Goal: Task Accomplishment & Management: Manage account settings

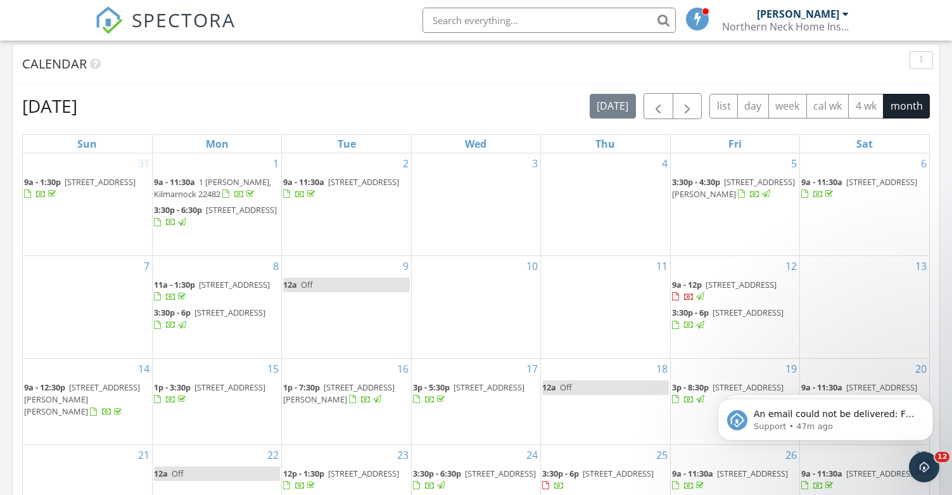
scroll to position [760, 0]
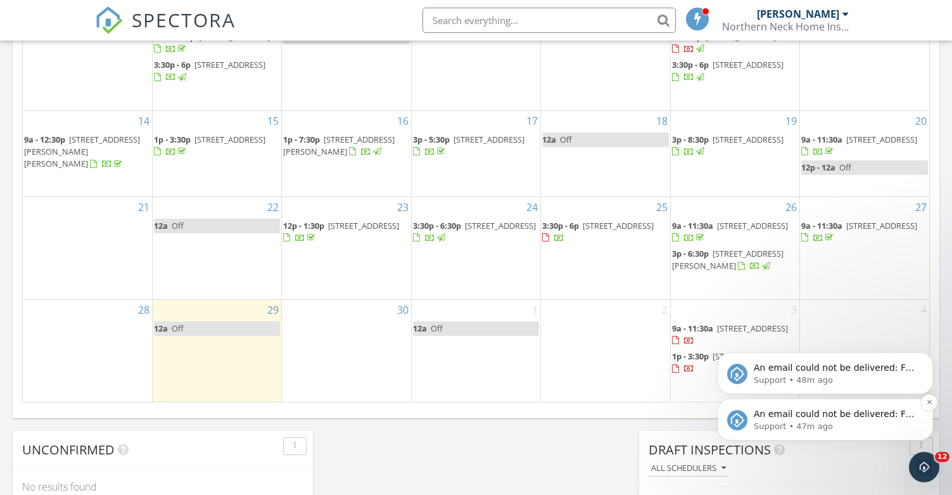
click at [815, 416] on span "An email could not be delivered: For more information, view Why emails don't ge…" at bounding box center [834, 426] width 161 height 35
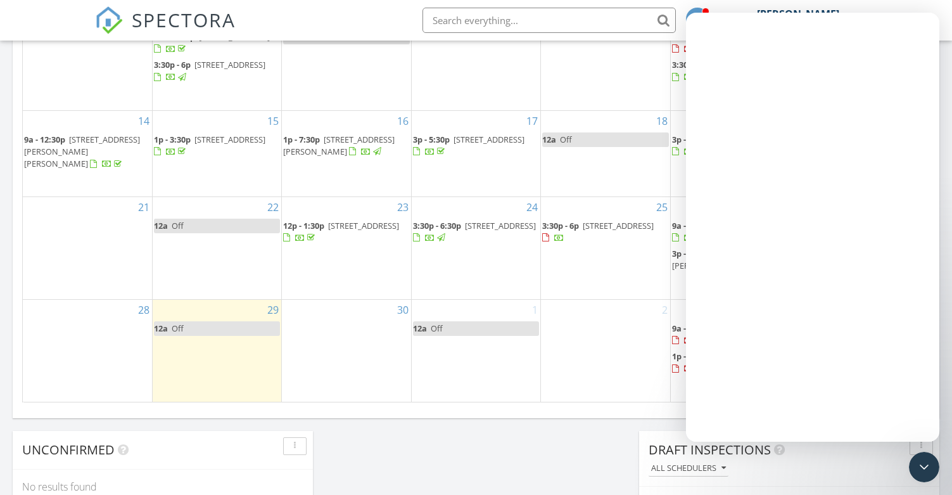
scroll to position [0, 0]
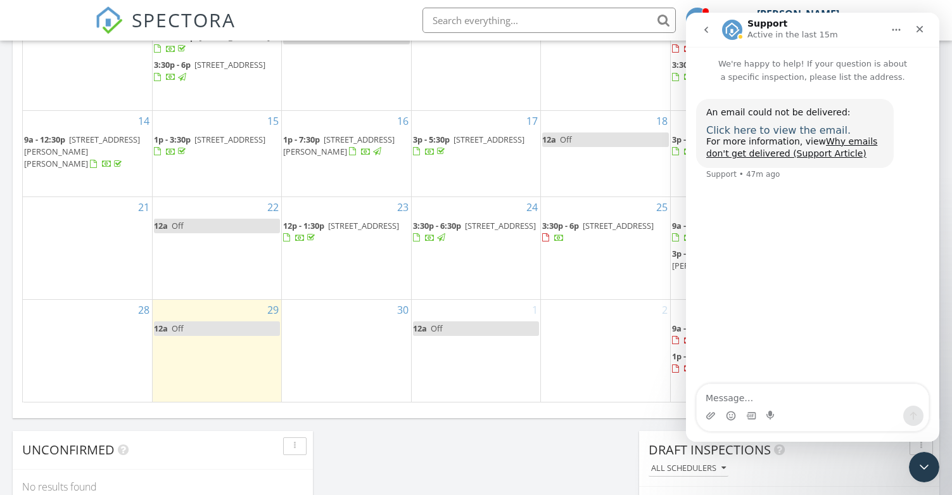
click at [729, 129] on span "Click here to view the email." at bounding box center [778, 130] width 144 height 12
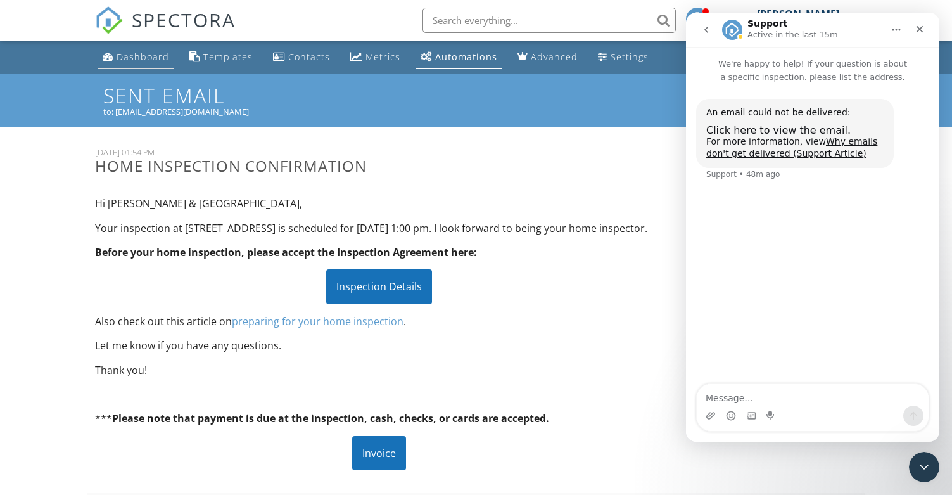
click at [134, 55] on div "Dashboard" at bounding box center [143, 57] width 53 height 12
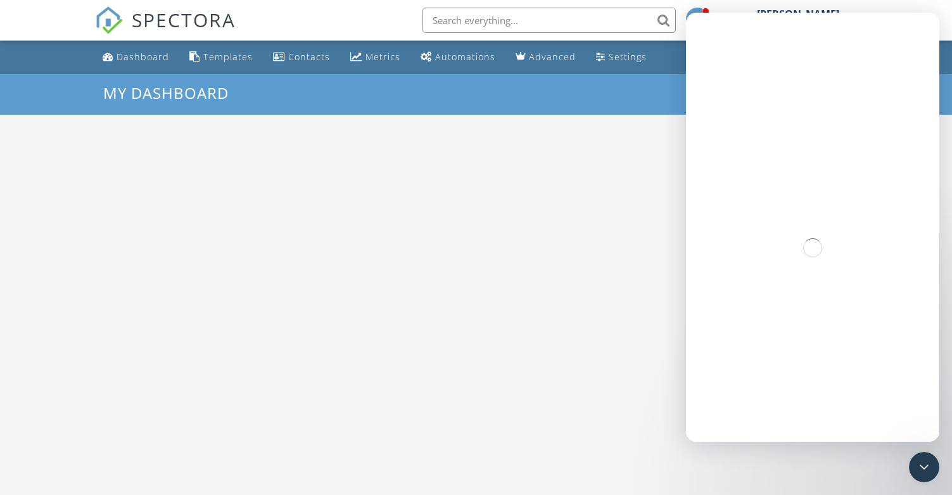
scroll to position [1173, 972]
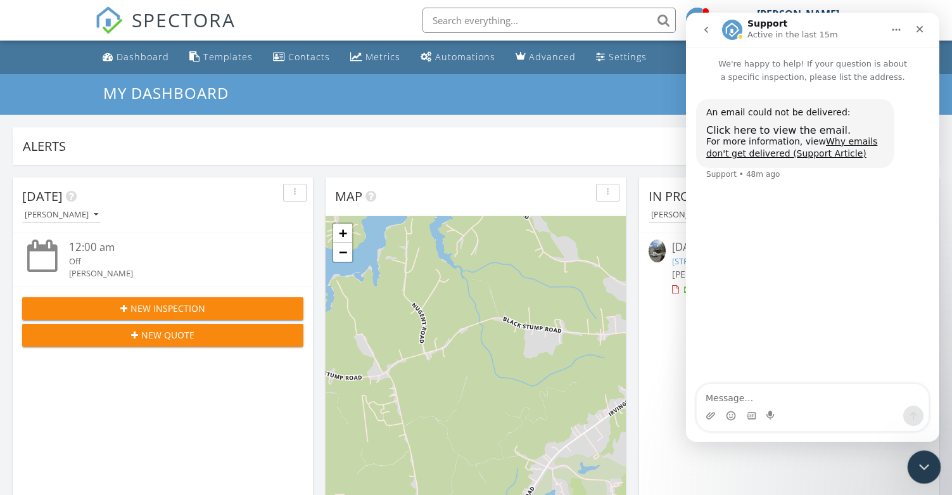
click at [935, 464] on div "Close Intercom Messenger" at bounding box center [922, 465] width 30 height 30
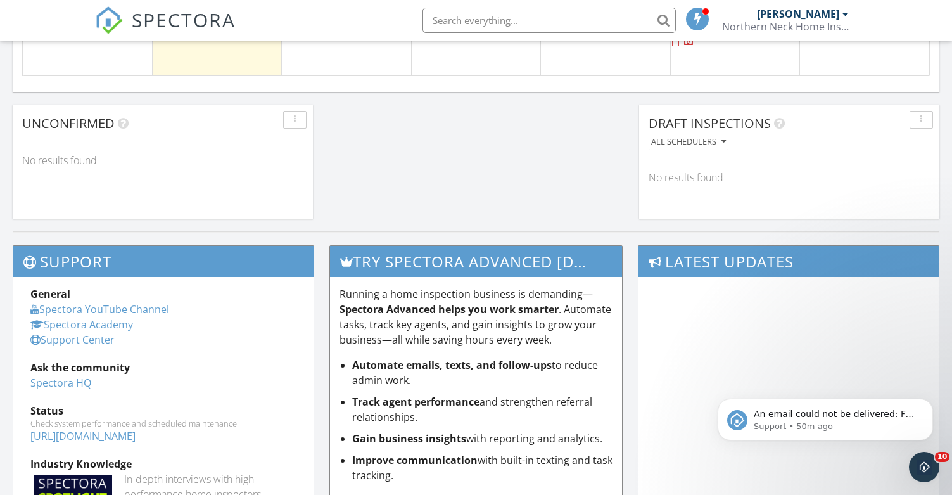
scroll to position [887, 0]
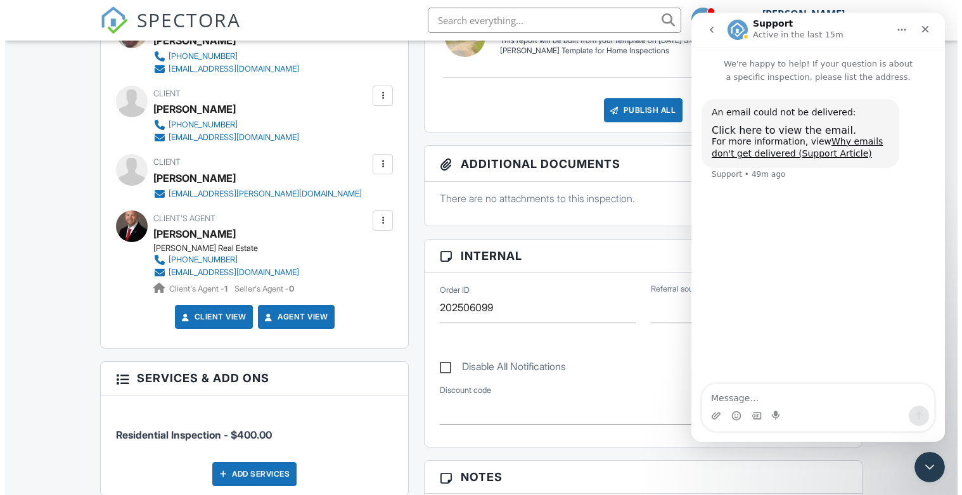
scroll to position [338, 0]
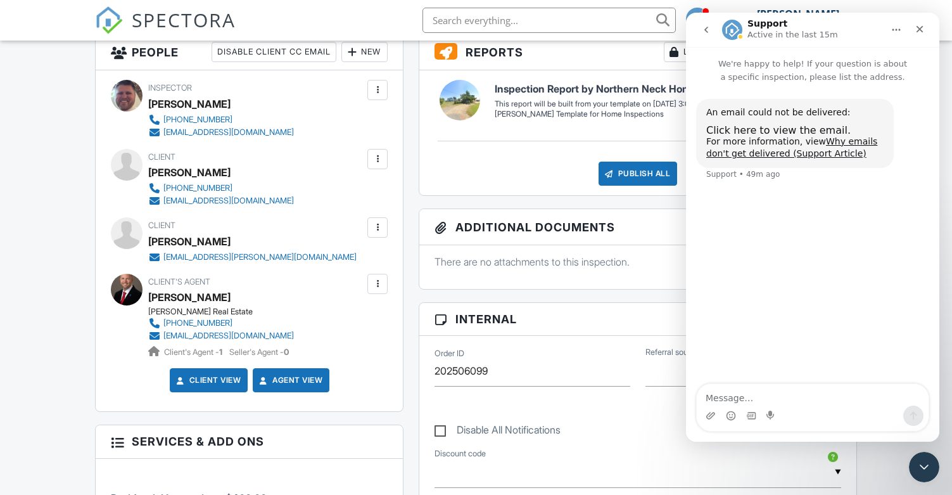
click at [374, 160] on div at bounding box center [377, 159] width 13 height 13
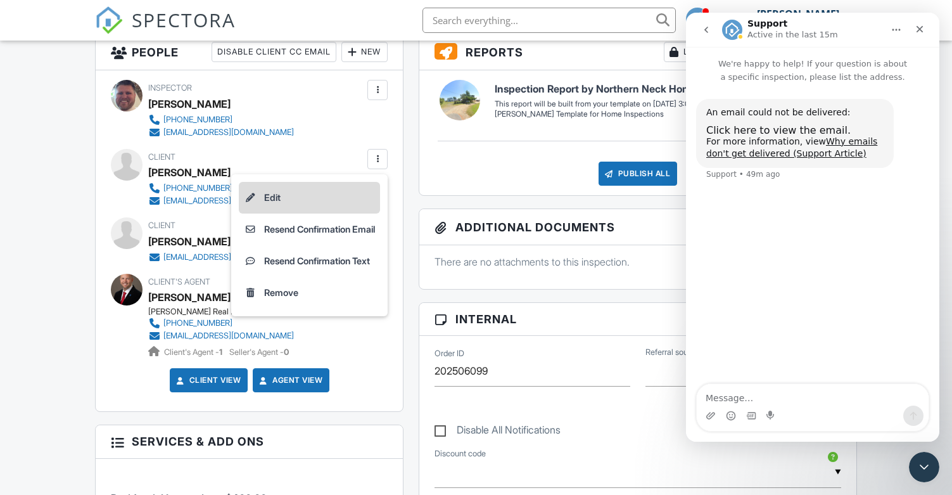
click at [278, 197] on li "Edit" at bounding box center [309, 198] width 141 height 32
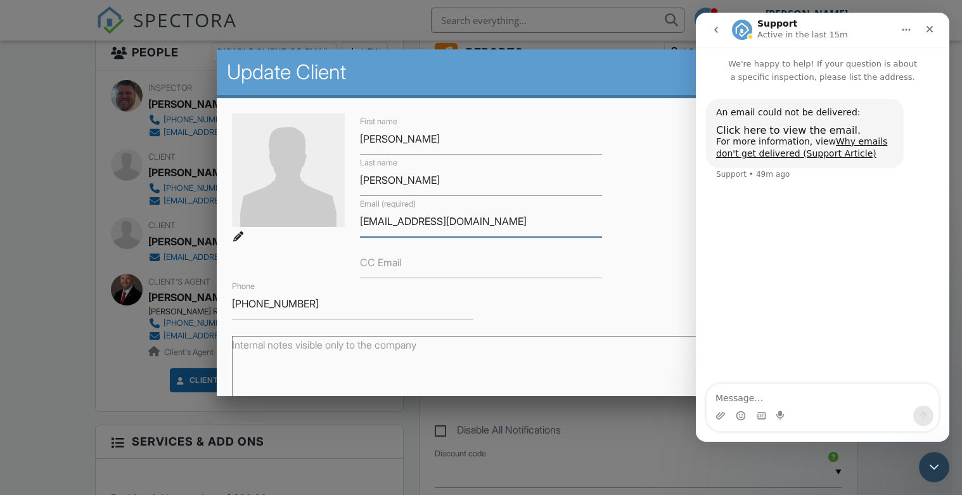
click at [405, 218] on input "[EMAIL_ADDRESS][DOMAIN_NAME]" at bounding box center [480, 221] width 241 height 31
click at [392, 219] on input "[EMAIL_ADDRESS][DOMAIN_NAME]" at bounding box center [480, 221] width 241 height 31
click at [478, 223] on input "[EMAIL_ADDRESS][DOMAIN_NAME]" at bounding box center [480, 221] width 241 height 31
type input "[EMAIL_ADDRESS][DOMAIN_NAME]"
click at [603, 264] on div "First name [PERSON_NAME] Last name [PERSON_NAME] Email (required) [EMAIL_ADDRES…" at bounding box center [481, 216] width 514 height 206
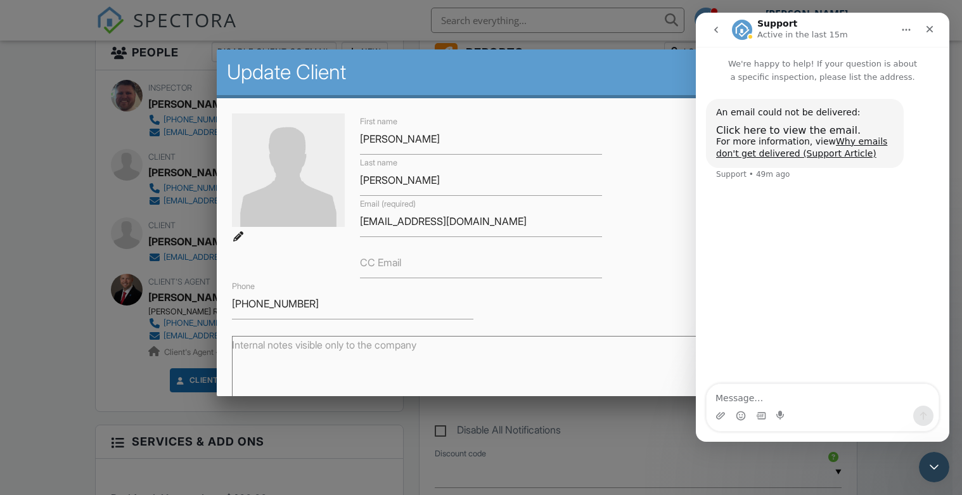
click at [945, 28] on nav "Support Active in the last 15m" at bounding box center [822, 30] width 253 height 34
click at [934, 26] on icon "Close" at bounding box center [929, 29] width 10 height 10
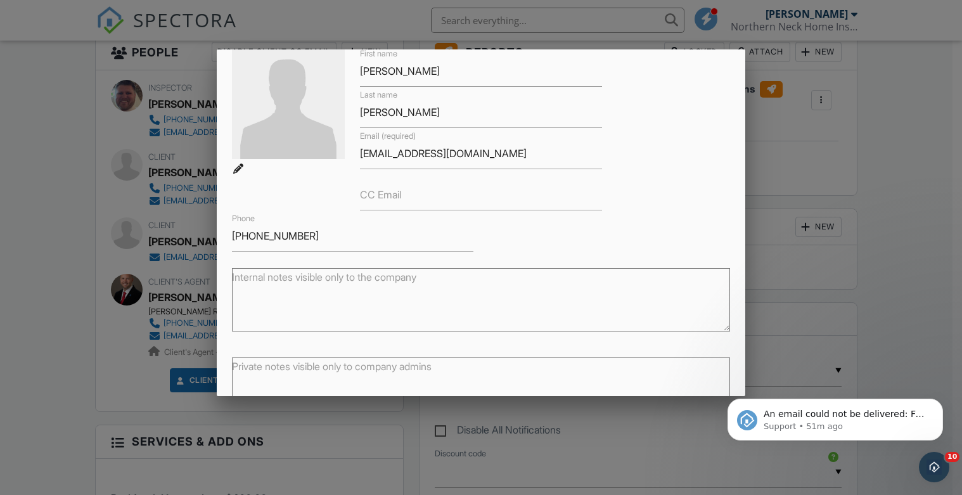
scroll to position [150, 0]
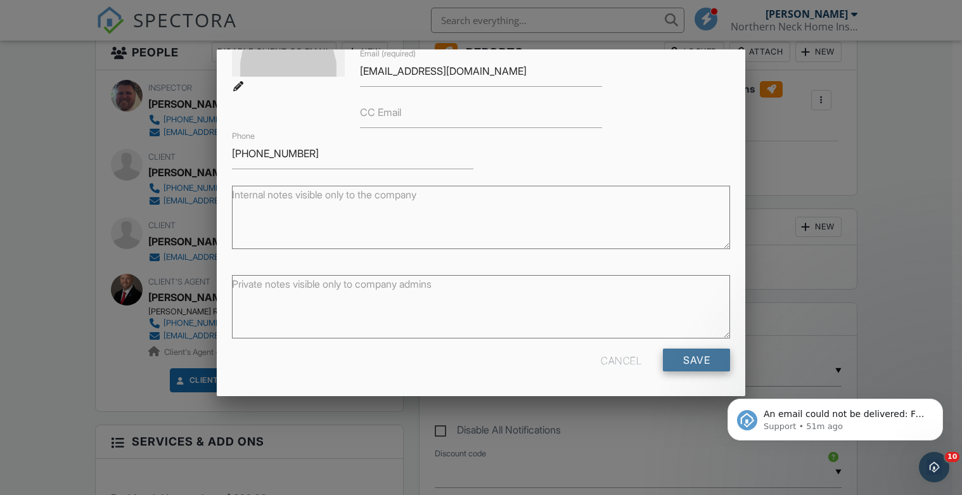
click at [681, 361] on input "Save" at bounding box center [696, 359] width 67 height 23
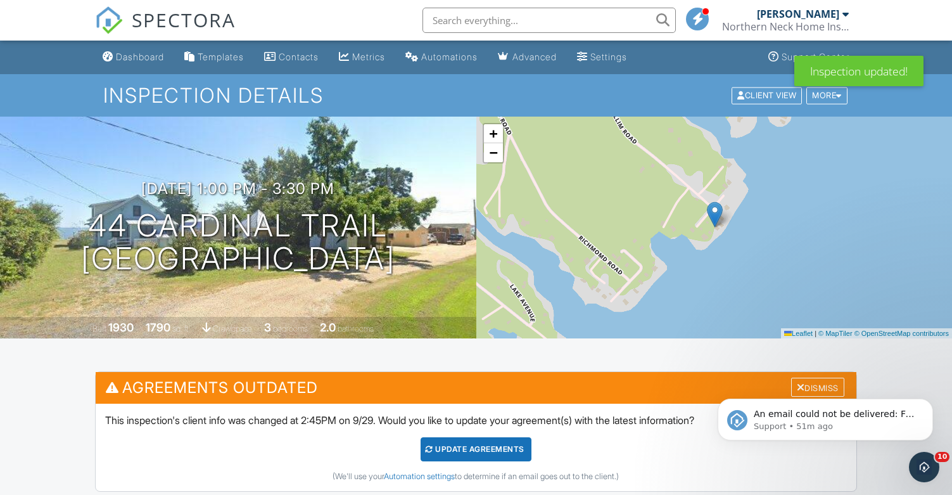
click at [795, 387] on div "An email could not be delivered: For more information, view Why emails don't ge…" at bounding box center [825, 361] width 233 height 158
click at [925, 405] on button "Dismiss notification" at bounding box center [929, 402] width 16 height 16
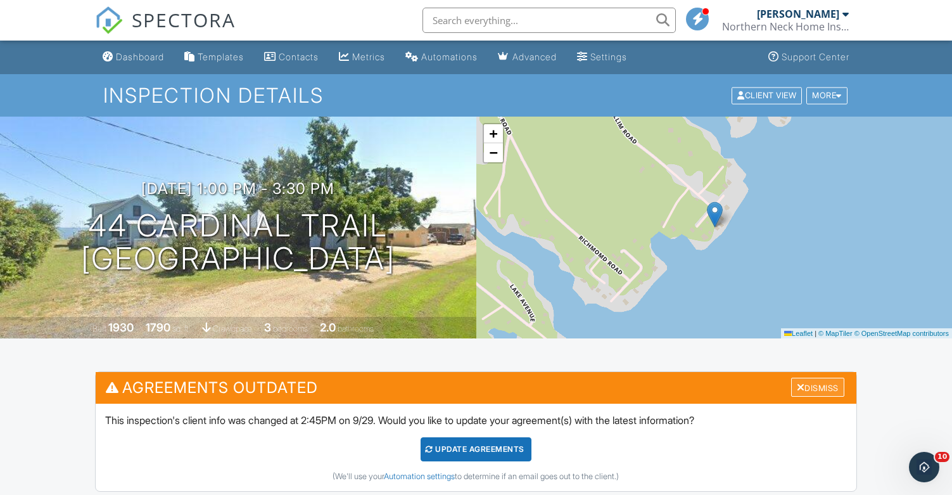
click at [832, 385] on div "Dismiss" at bounding box center [817, 388] width 53 height 20
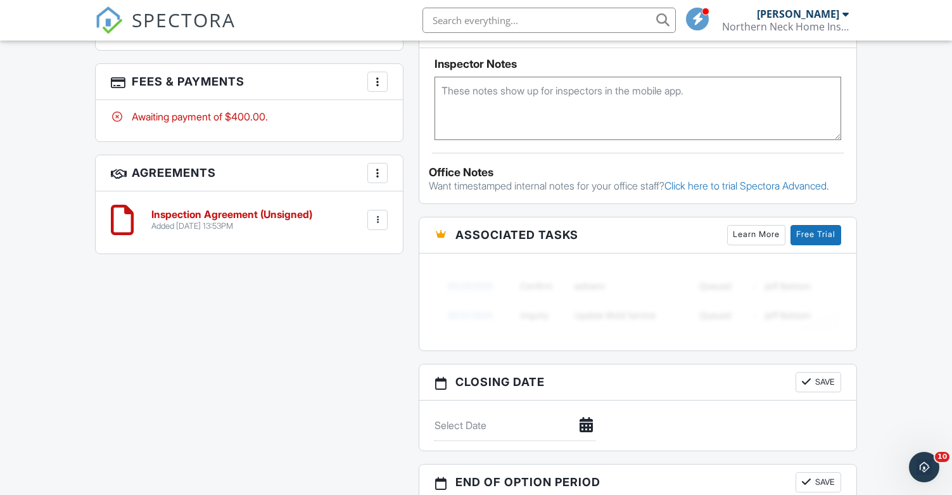
scroll to position [528, 0]
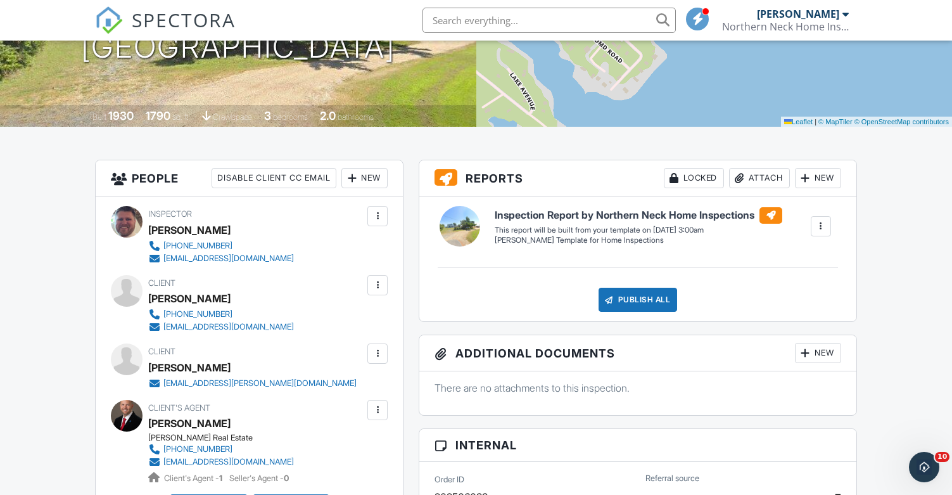
click at [380, 284] on div at bounding box center [377, 285] width 13 height 13
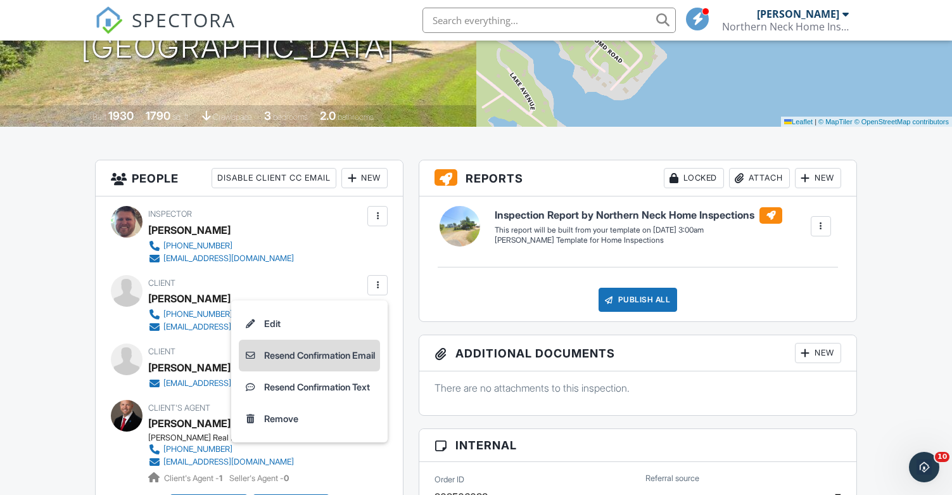
click at [300, 355] on li "Resend Confirmation Email" at bounding box center [309, 356] width 141 height 32
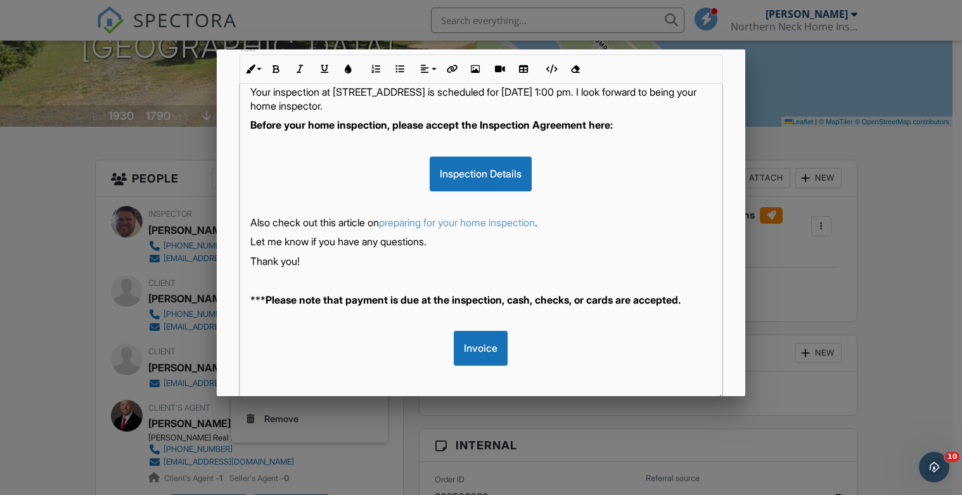
scroll to position [276, 0]
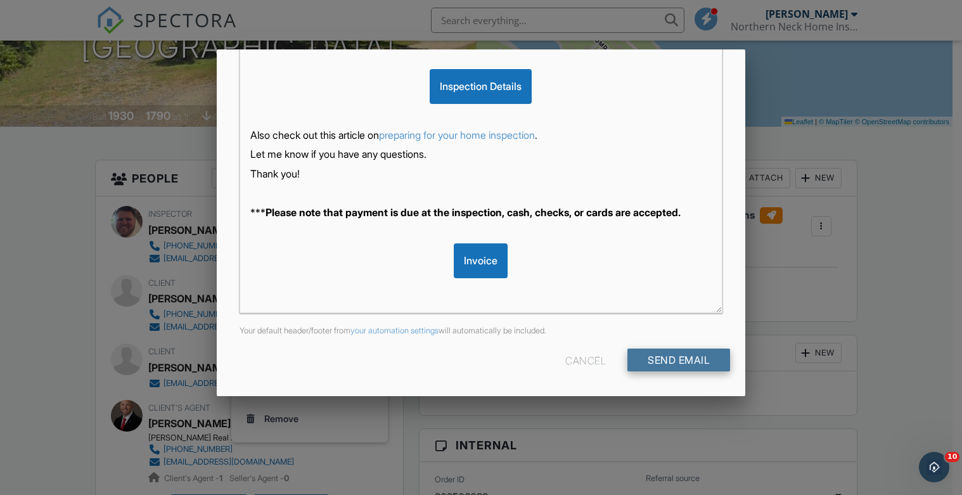
click at [670, 356] on input "Send Email" at bounding box center [678, 359] width 103 height 23
